Goal: Entertainment & Leisure: Consume media (video, audio)

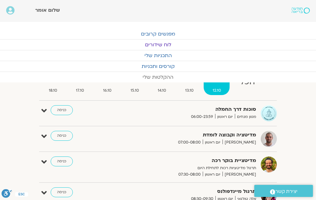
click at [153, 78] on link "ההקלטות שלי" at bounding box center [158, 77] width 316 height 10
click at [150, 76] on link "ההקלטות שלי" at bounding box center [158, 77] width 316 height 10
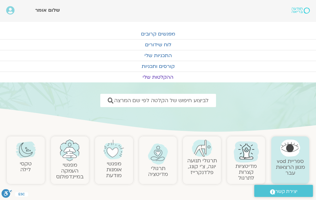
click at [202, 159] on link "תרגולי תנועה יוגה, צ׳י קונג, פלדנקרייז" at bounding box center [202, 166] width 30 height 19
click at [201, 159] on link "תרגולי תנועה יוגה, צ׳י קונג, פלדנקרייז" at bounding box center [202, 166] width 30 height 19
click at [201, 157] on link "תרגולי תנועה יוגה, צ׳י קונג, פלדנקרייז" at bounding box center [202, 166] width 30 height 19
click at [199, 160] on link "תרגולי תנועה יוגה, צ׳י קונג, פלדנקרייז" at bounding box center [202, 166] width 30 height 19
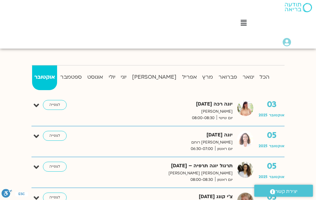
scroll to position [152, 0]
click at [224, 170] on p "סיגל כהן" at bounding box center [156, 173] width 153 height 6
click at [55, 167] on link "לצפייה" at bounding box center [55, 167] width 24 height 10
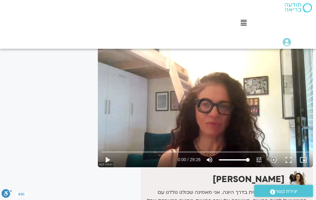
scroll to position [48, 0]
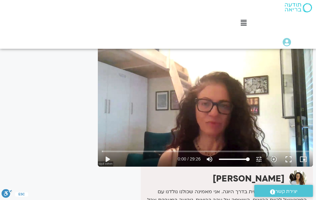
click at [246, 164] on div "play_arrow 0:00 / 29:26 volume_up Mute tune Resolution Auto 720p slow_motion_vi…" at bounding box center [205, 159] width 211 height 15
click at [106, 158] on button "play_arrow" at bounding box center [107, 159] width 15 height 15
click at [103, 157] on button "pause" at bounding box center [107, 159] width 15 height 15
click at [289, 160] on button "fullscreen" at bounding box center [288, 159] width 15 height 15
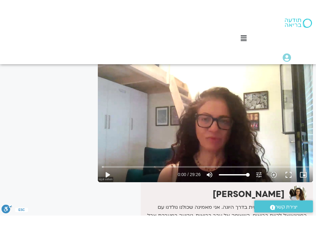
scroll to position [0, -4]
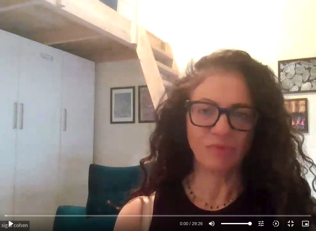
click at [11, 200] on button "play_arrow" at bounding box center [10, 223] width 15 height 15
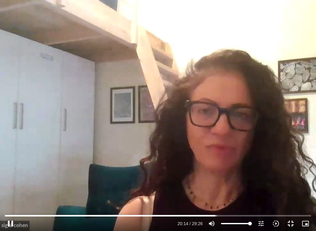
click at [10, 200] on button "pause" at bounding box center [10, 223] width 15 height 15
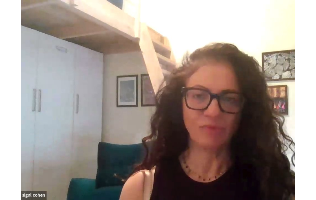
scroll to position [48, 0]
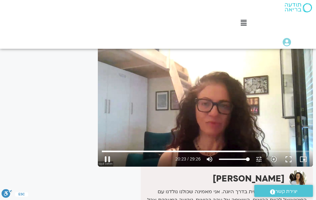
click at [284, 158] on button "fullscreen" at bounding box center [288, 159] width 15 height 15
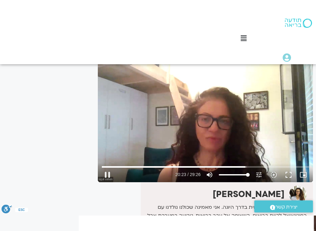
scroll to position [0, -4]
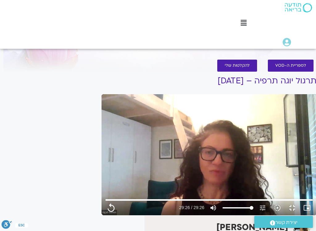
type input "1766.68"
